Goal: Information Seeking & Learning: Learn about a topic

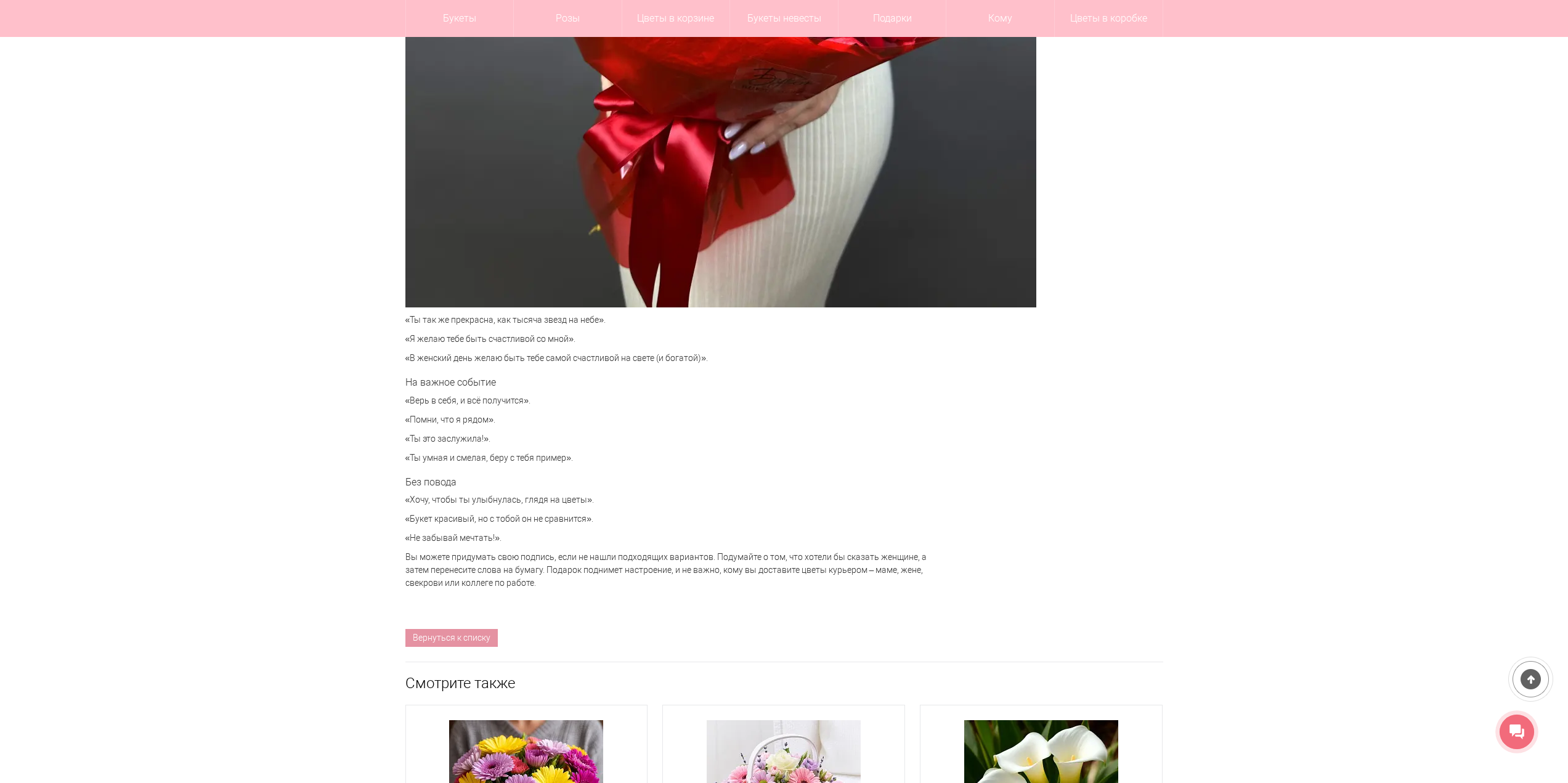
scroll to position [5421, 0]
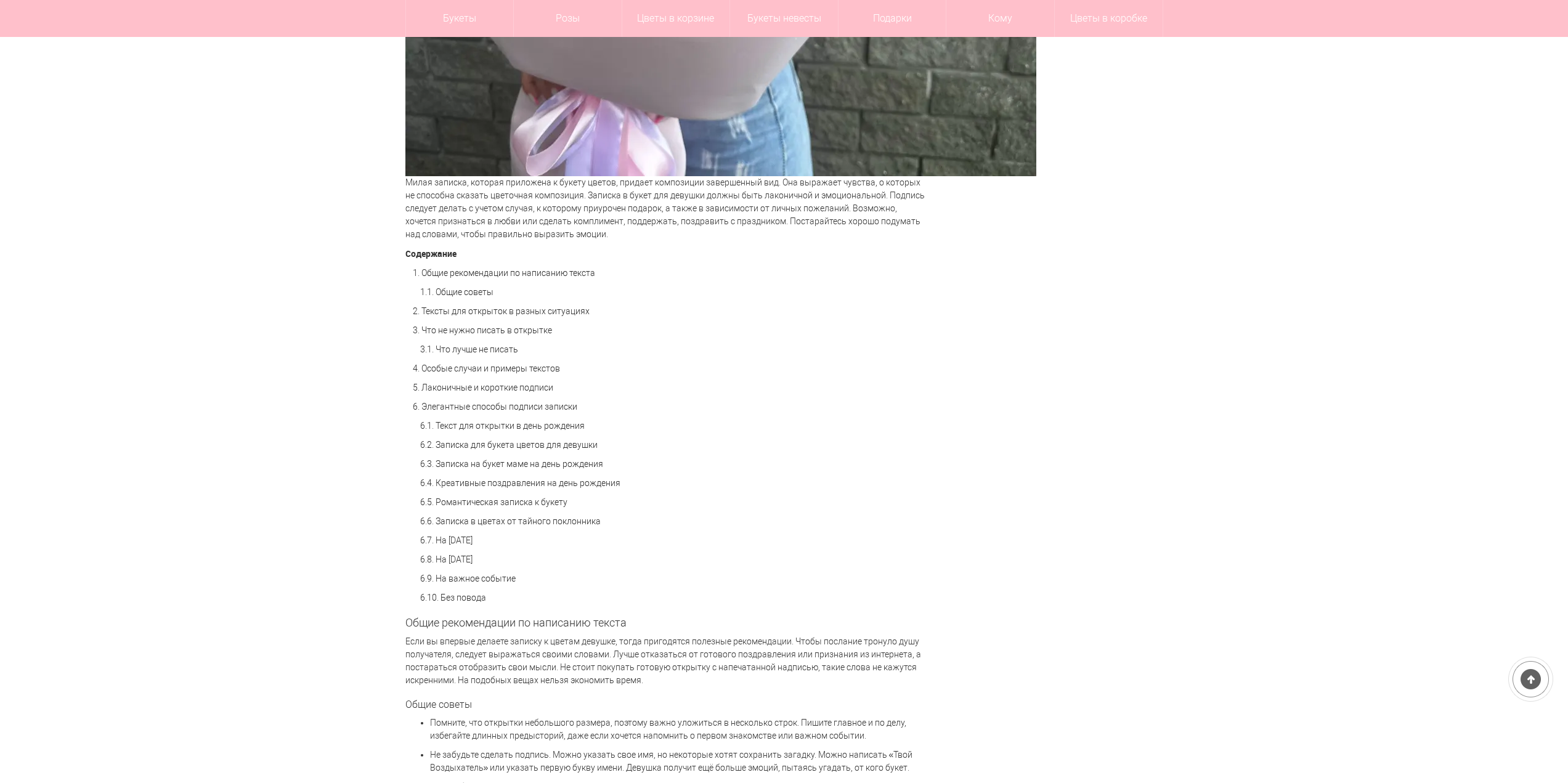
scroll to position [801, 0]
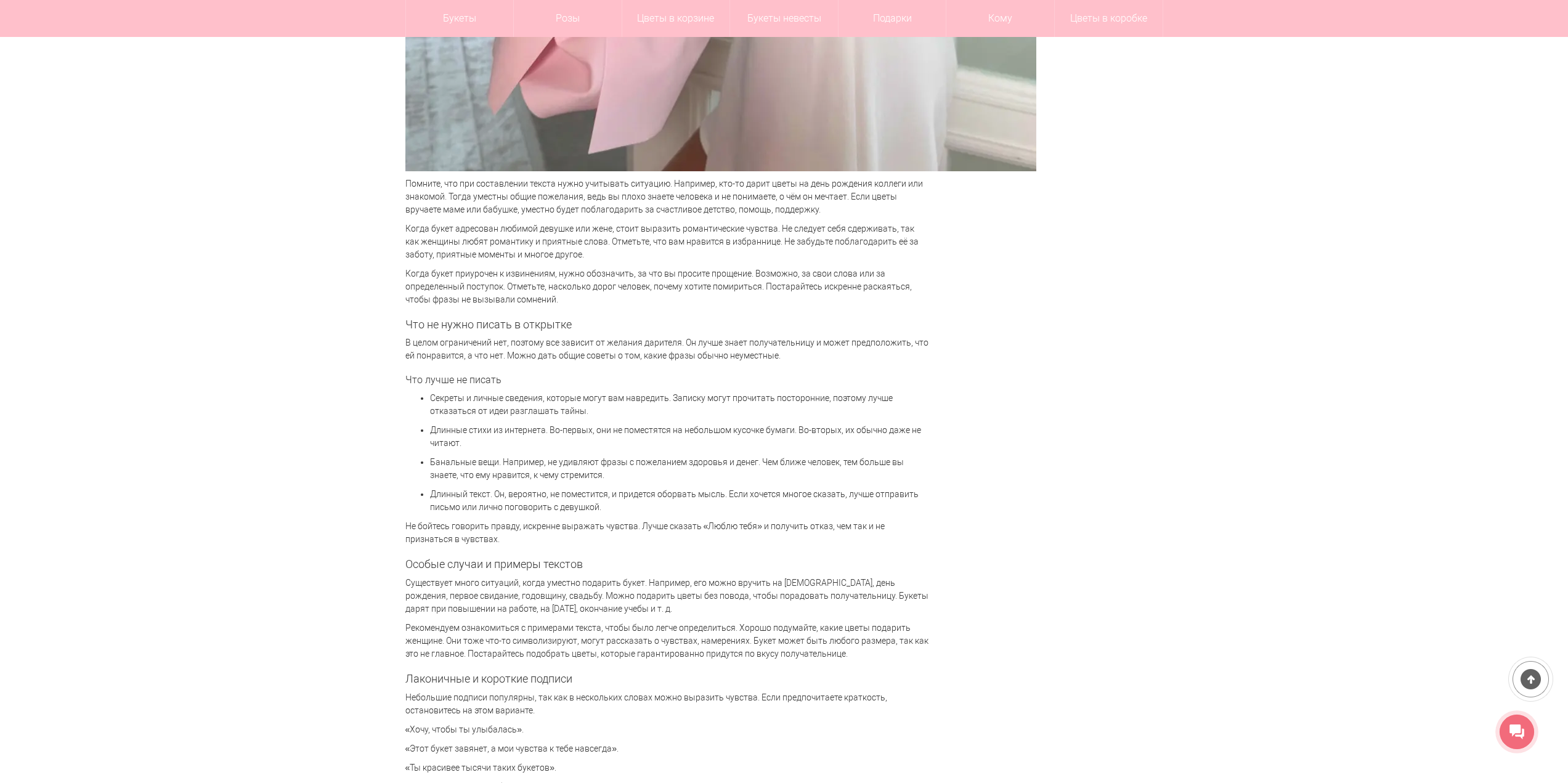
scroll to position [2526, 0]
